Goal: Transaction & Acquisition: Purchase product/service

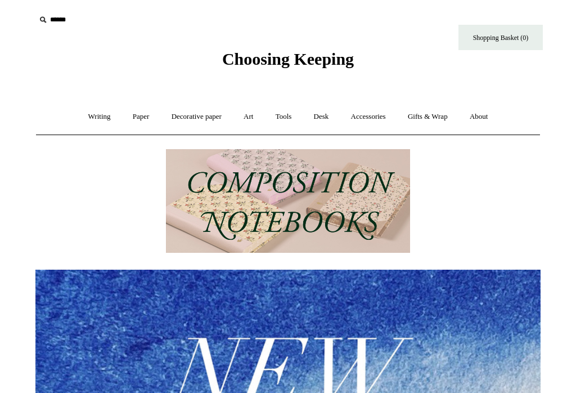
click at [364, 217] on img at bounding box center [288, 201] width 244 height 104
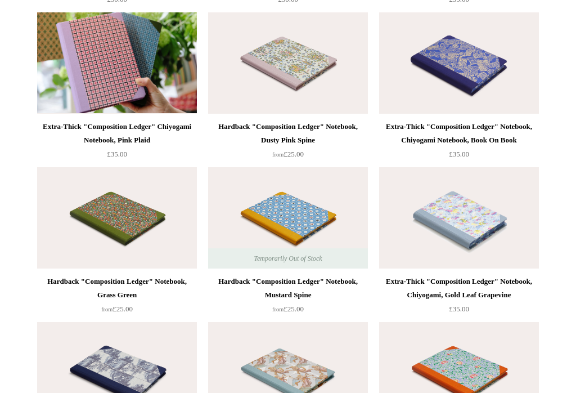
scroll to position [1817, 0]
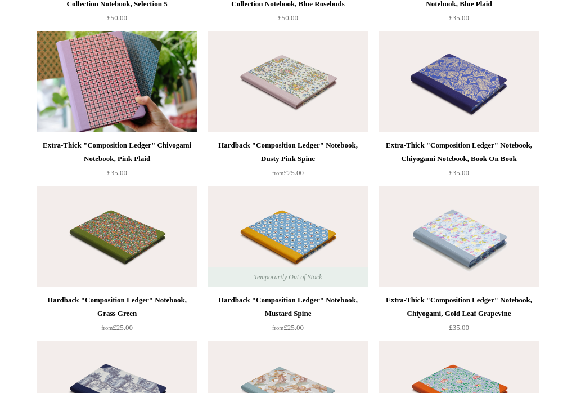
click at [98, 293] on div "Hardback "Composition Ledger" Notebook, Grass Green" at bounding box center [117, 306] width 154 height 27
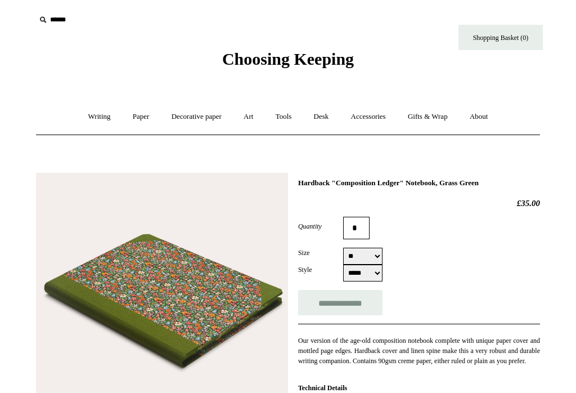
select select "**"
click at [254, 118] on link "Art +" at bounding box center [248, 117] width 30 height 30
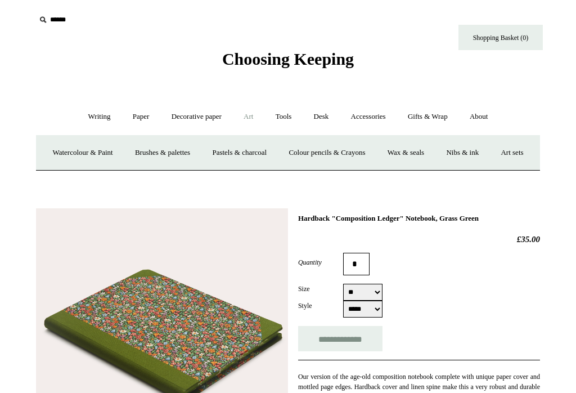
click at [134, 120] on link "Paper +" at bounding box center [141, 117] width 37 height 30
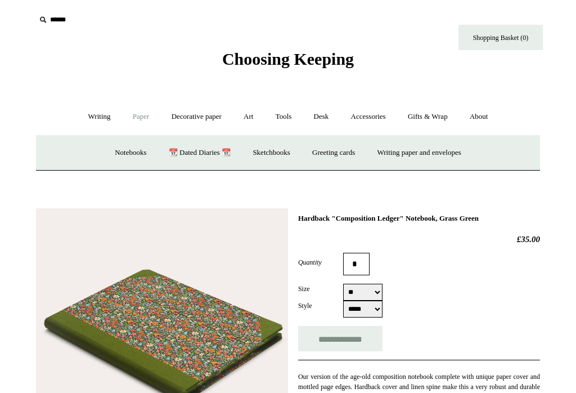
click at [84, 119] on link "Writing +" at bounding box center [99, 117] width 43 height 30
click at [141, 126] on link "Paper +" at bounding box center [141, 117] width 37 height 30
click at [118, 158] on link "Notebooks +" at bounding box center [131, 153] width 52 height 30
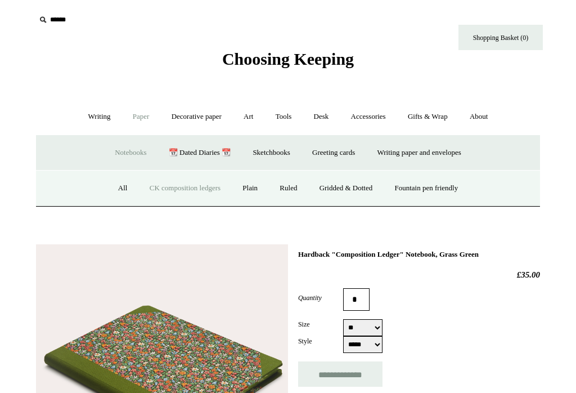
click at [433, 191] on link "Fountain pen friendly" at bounding box center [427, 188] width 84 height 30
